Goal: Navigation & Orientation: Find specific page/section

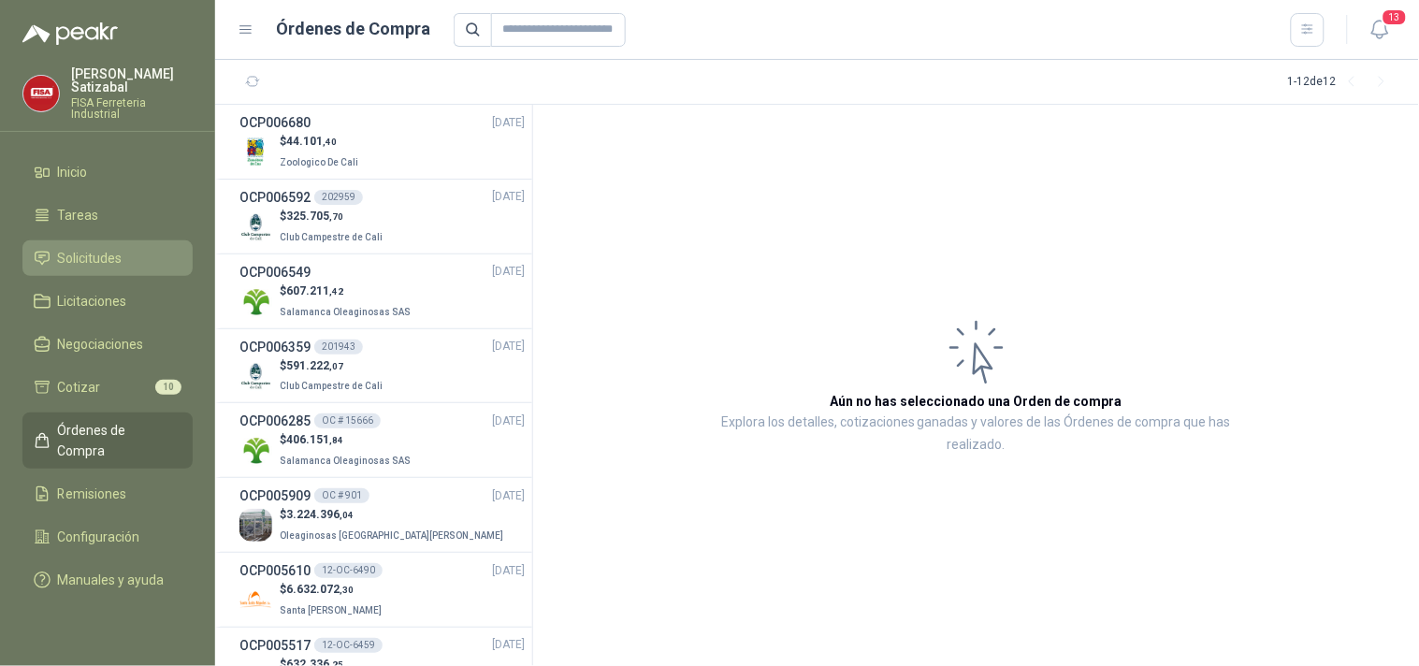
click at [117, 248] on span "Solicitudes" at bounding box center [90, 258] width 65 height 21
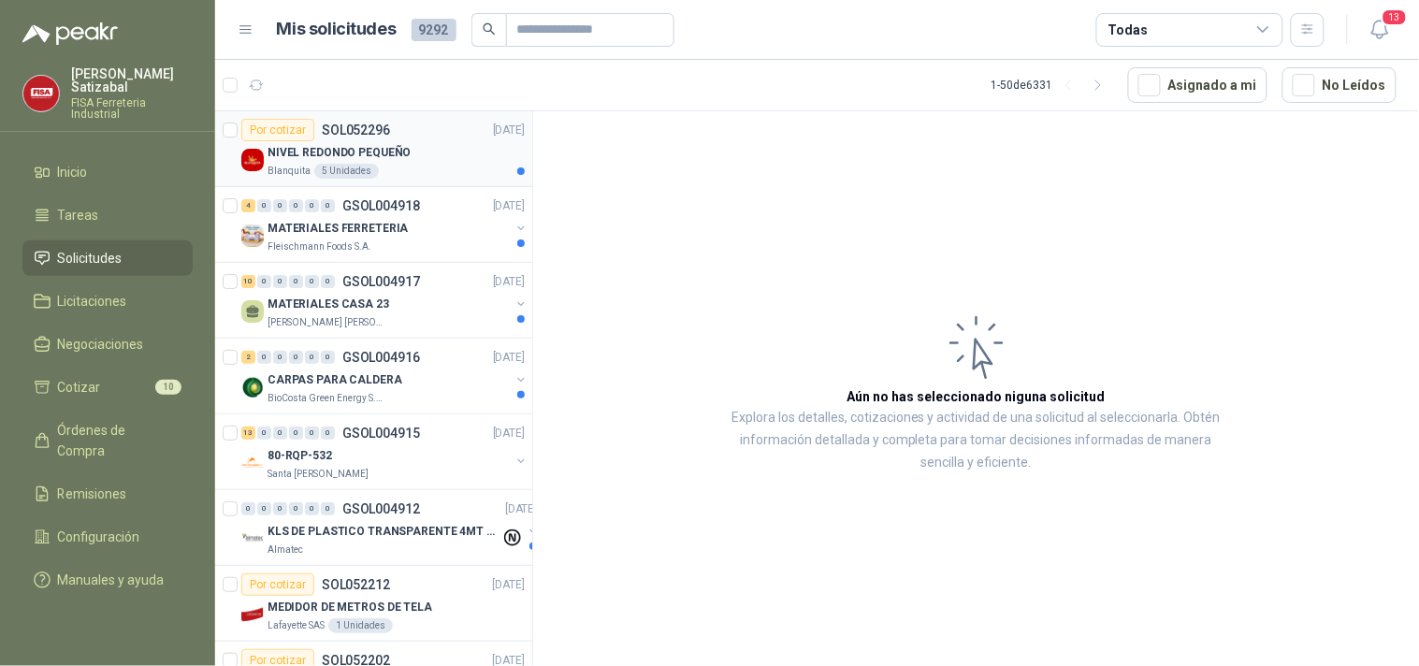
click at [388, 151] on p "NIVEL REDONDO PEQUEÑO" at bounding box center [339, 153] width 143 height 18
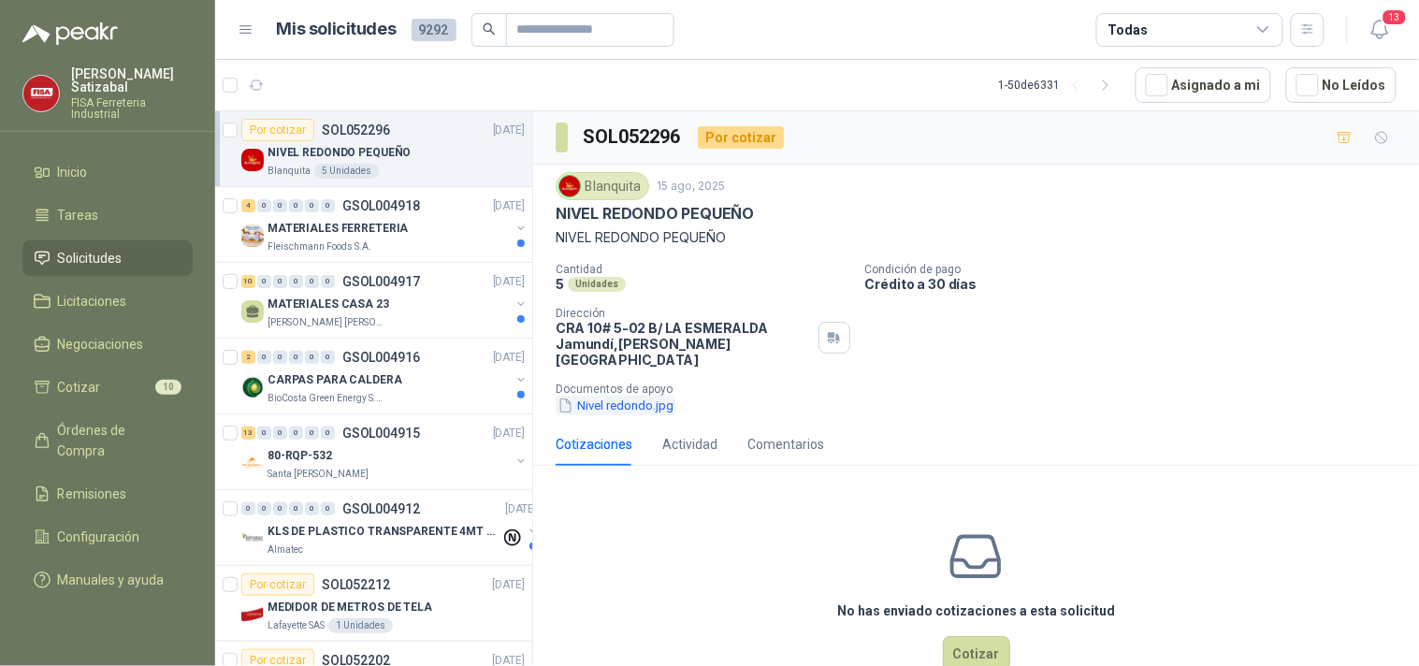
click at [638, 396] on button "Nivel redondo.jpg" at bounding box center [616, 406] width 120 height 20
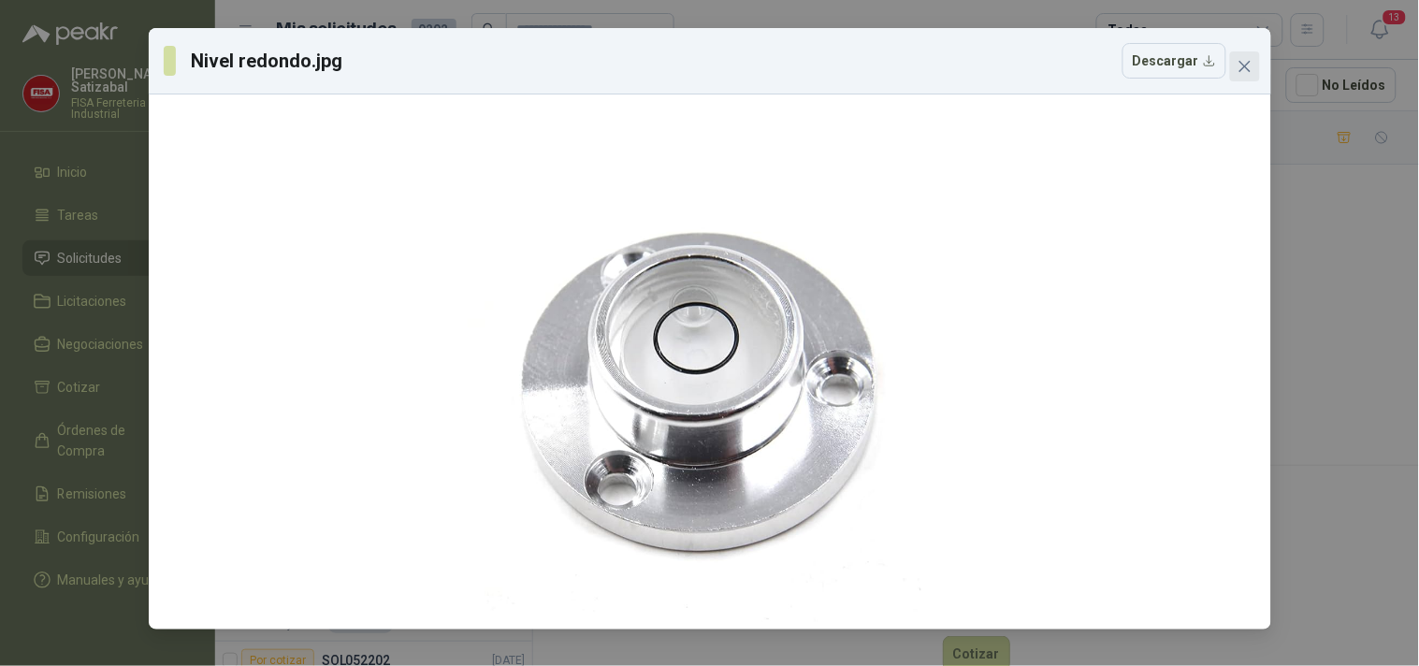
click at [1252, 56] on button "Close" at bounding box center [1245, 66] width 30 height 30
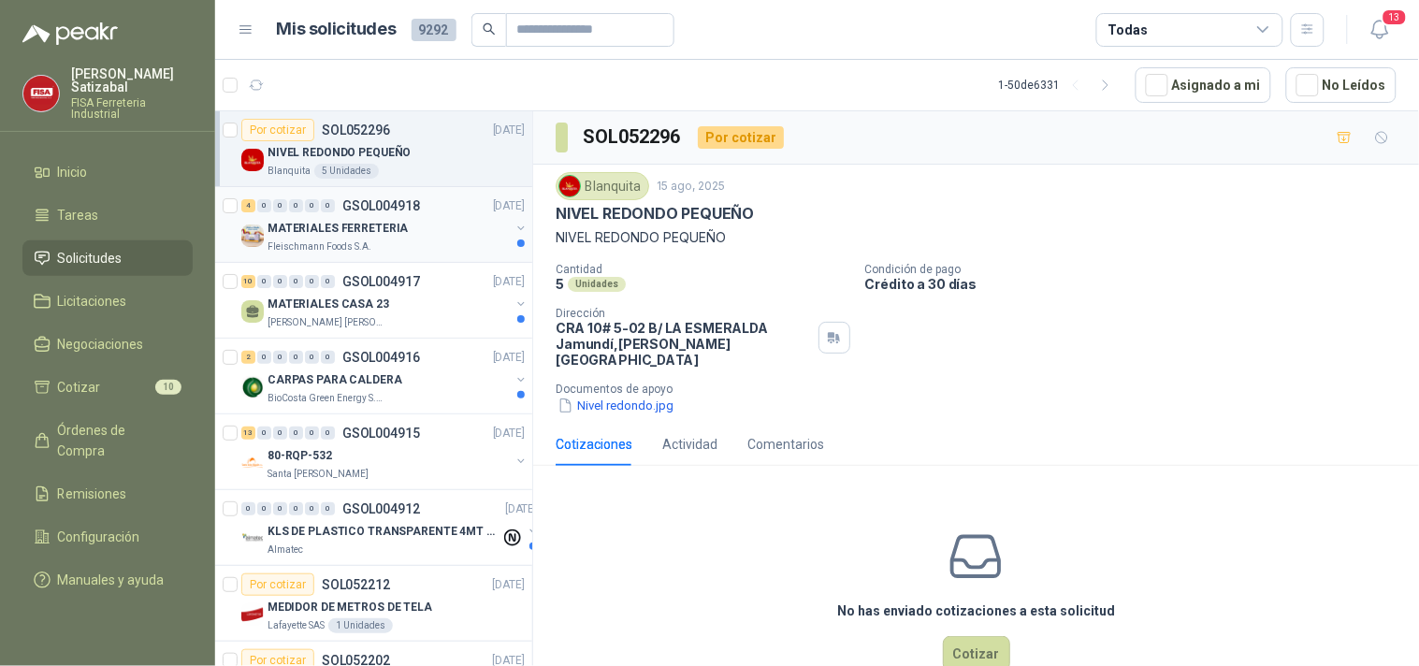
click at [415, 210] on p "GSOL004918" at bounding box center [381, 205] width 78 height 13
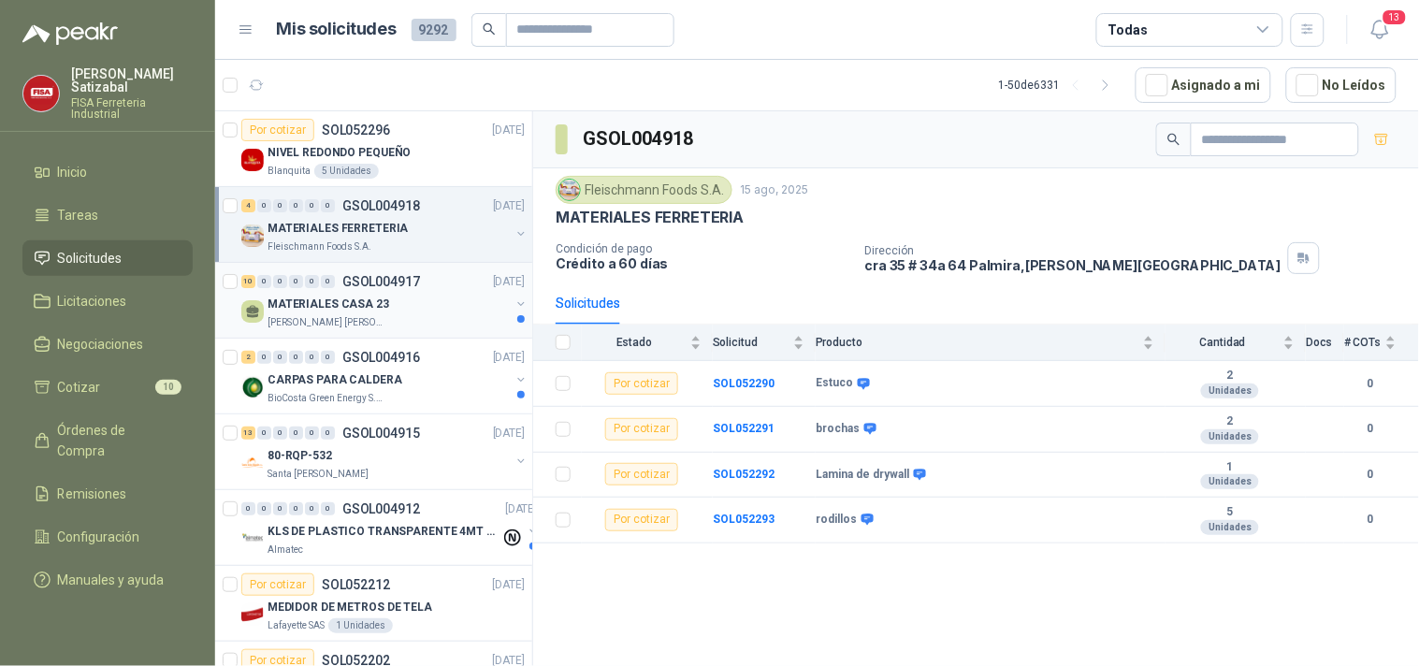
click at [434, 286] on div "10 0 0 0 0 0 GSOL004917 15/08/25" at bounding box center [384, 281] width 287 height 22
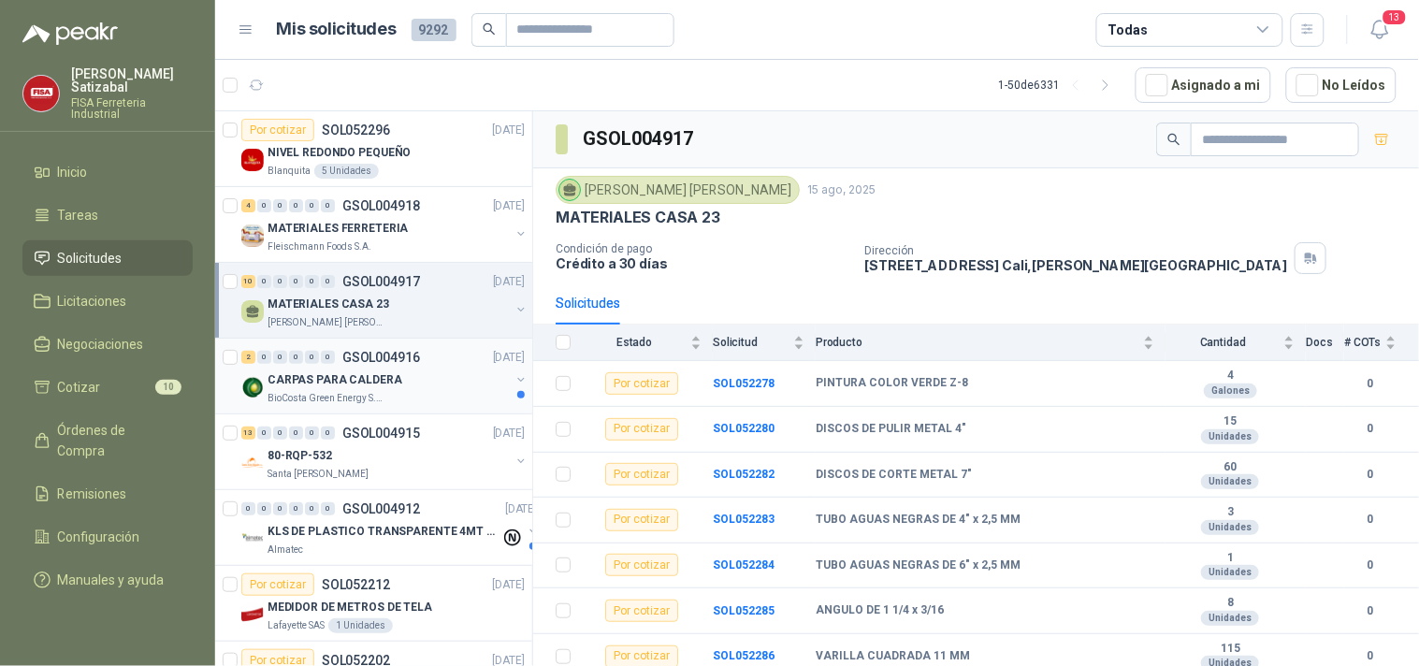
click at [384, 386] on p "CARPAS PARA CALDERA" at bounding box center [335, 380] width 135 height 18
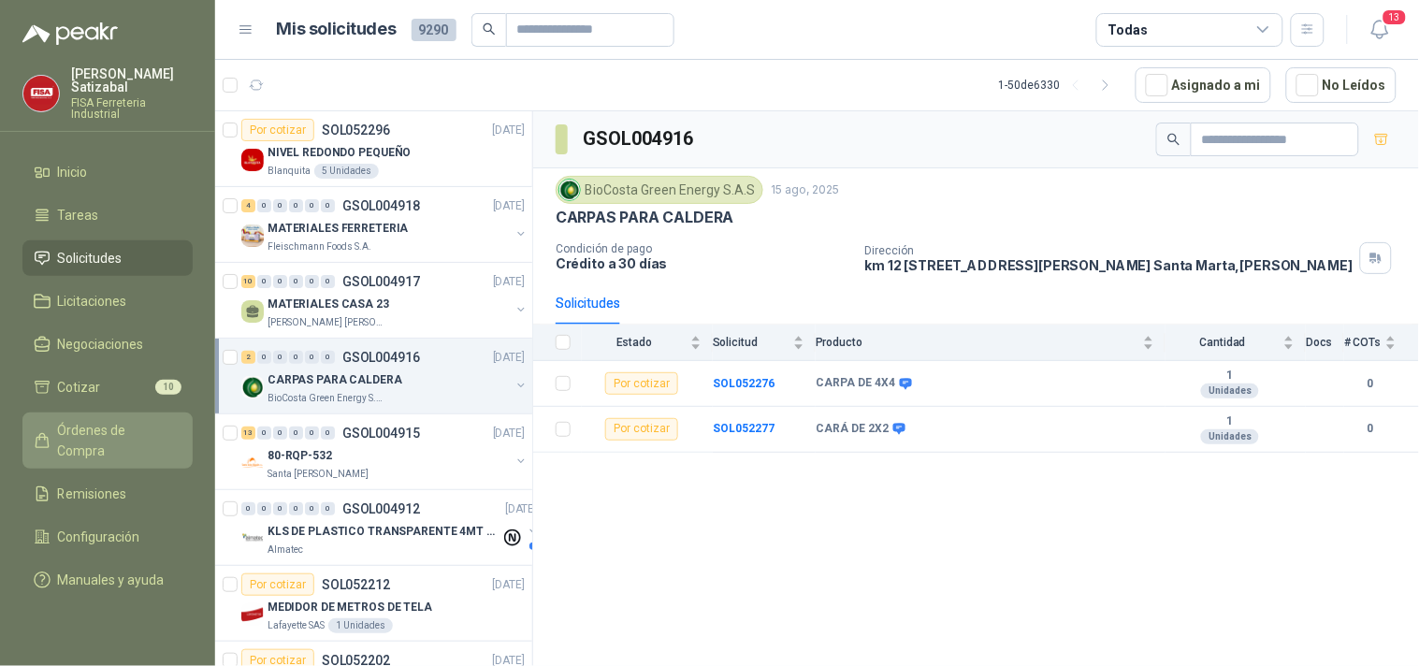
click at [95, 413] on link "Órdenes de Compra" at bounding box center [107, 441] width 170 height 56
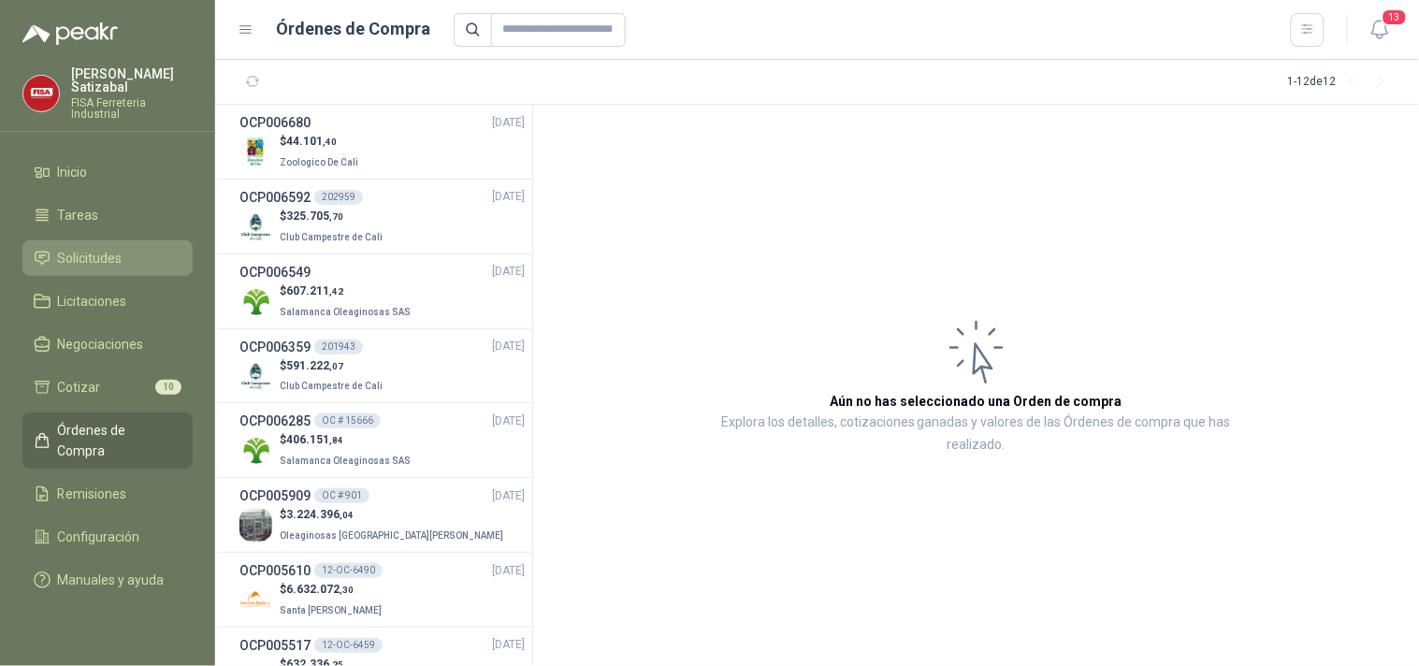
click at [141, 248] on li "Solicitudes" at bounding box center [108, 258] width 148 height 21
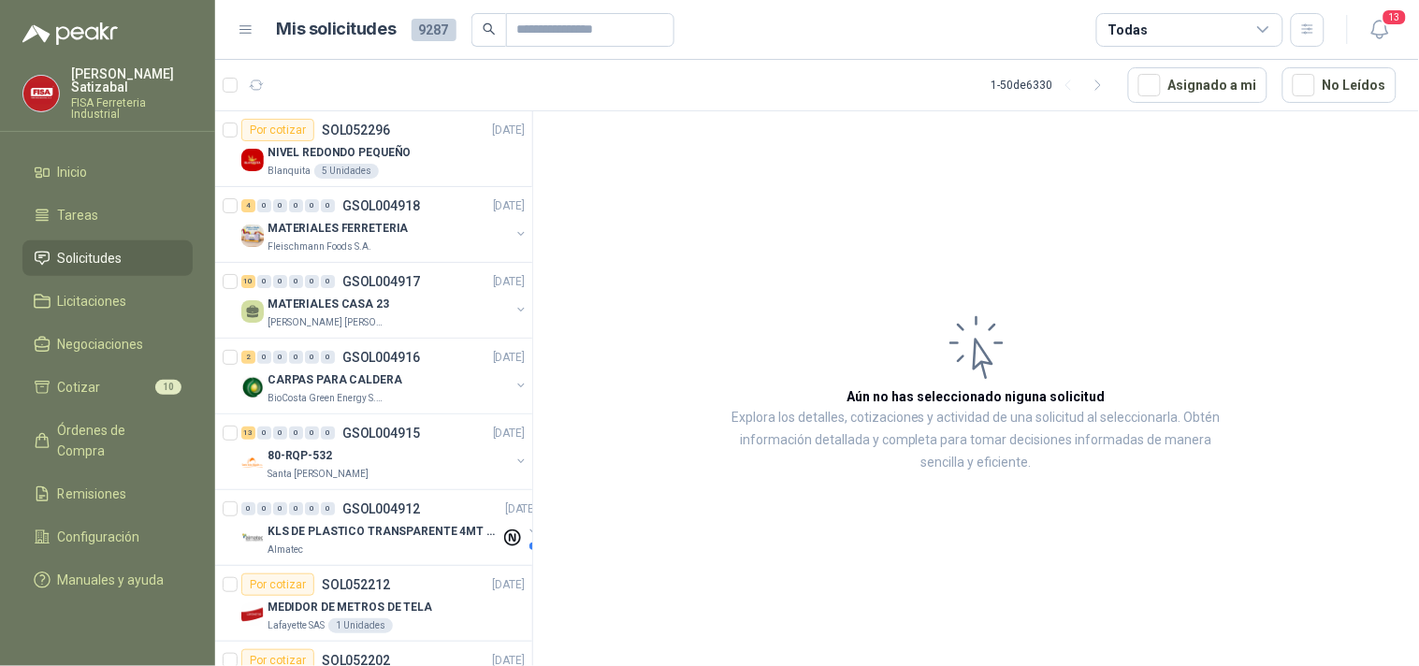
click at [1414, 13] on header "Mis solicitudes 9287 Todas 13" at bounding box center [817, 30] width 1204 height 60
click at [1390, 17] on span "13" at bounding box center [1395, 17] width 26 height 18
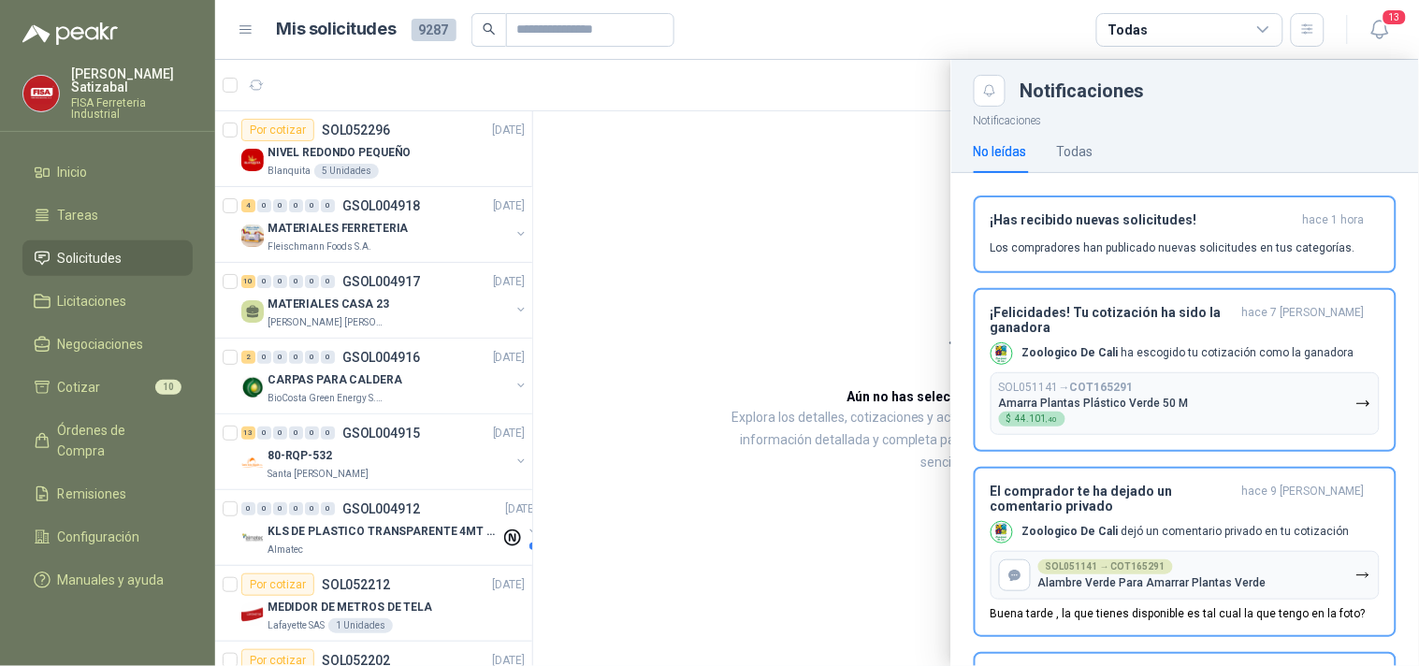
click at [800, 222] on div at bounding box center [817, 363] width 1204 height 606
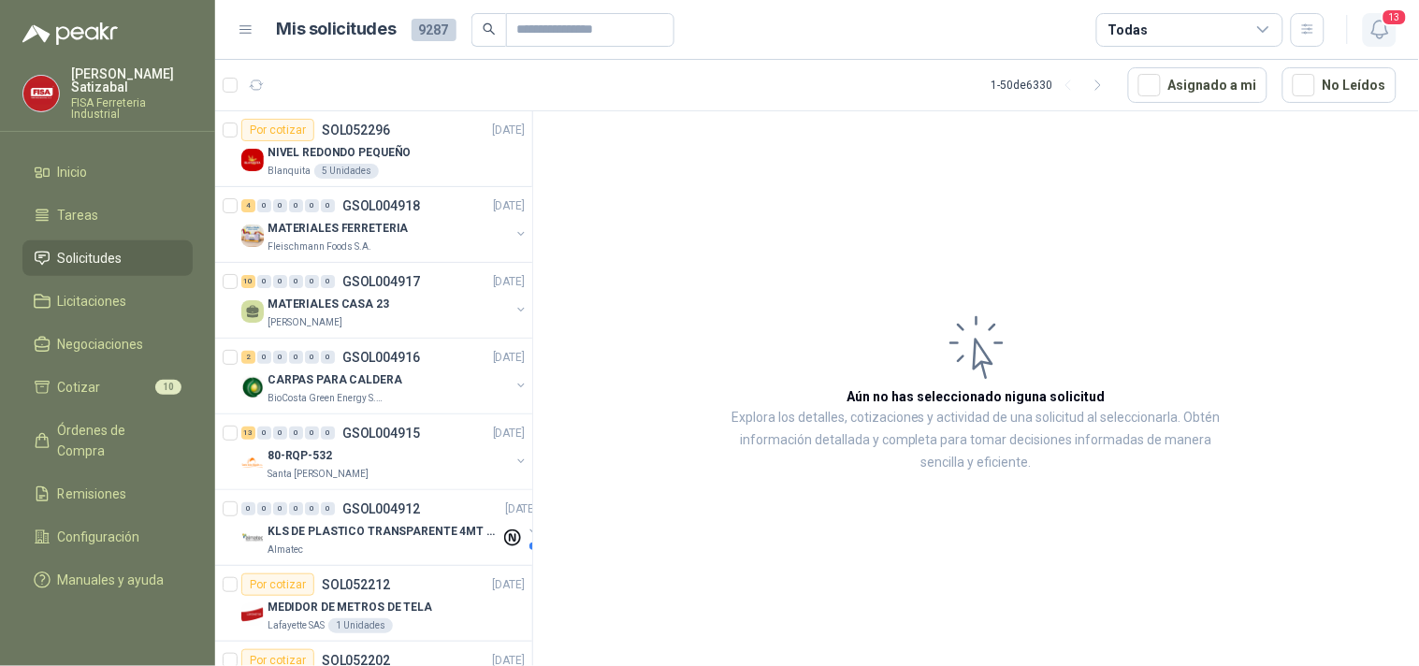
click at [1390, 19] on span "13" at bounding box center [1395, 17] width 26 height 18
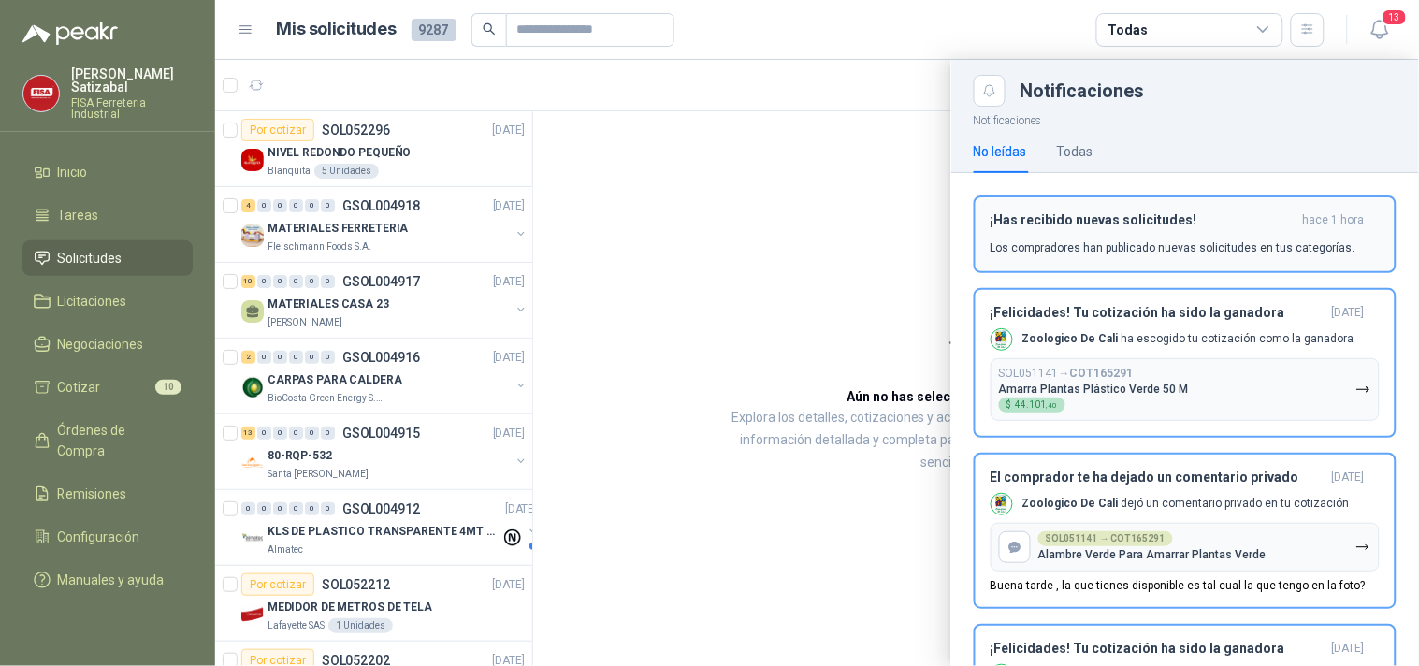
click at [1246, 219] on h3 "¡Has recibido nuevas solicitudes!" at bounding box center [1143, 220] width 305 height 16
